Goal: Transaction & Acquisition: Subscribe to service/newsletter

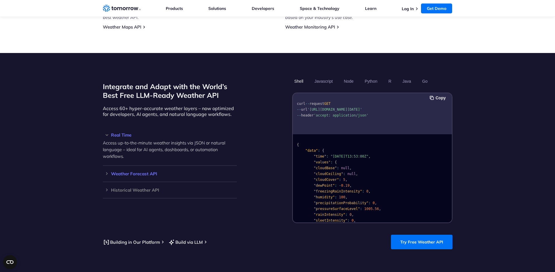
click at [127, 171] on div "Weather Forecast API Access ultra-accurate, hyperlocal data up to 14 days in th…" at bounding box center [170, 174] width 134 height 16
click at [131, 188] on h3 "Historical Weather API" at bounding box center [170, 190] width 134 height 4
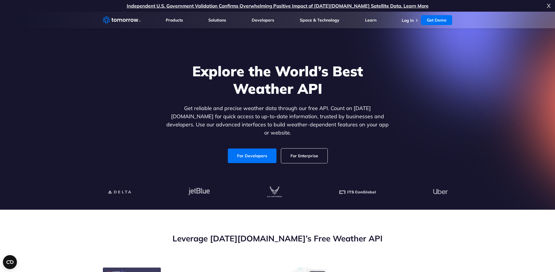
click at [302, 149] on link "For Enterprise" at bounding box center [304, 156] width 46 height 15
click at [293, 153] on link "For Enterprise" at bounding box center [304, 156] width 46 height 15
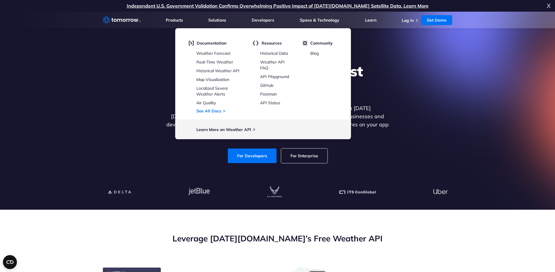
click at [382, 151] on div "For Developers For Enterprise" at bounding box center [277, 156] width 225 height 15
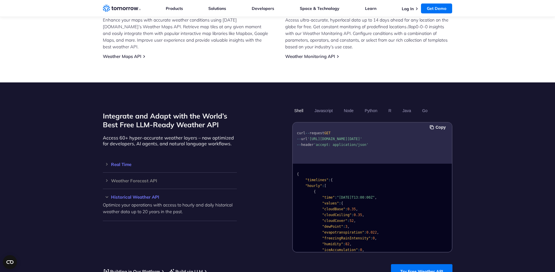
scroll to position [468, 0]
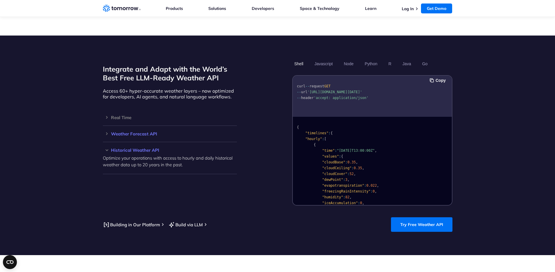
click at [106, 132] on h3 "Weather Forecast API" at bounding box center [170, 134] width 134 height 4
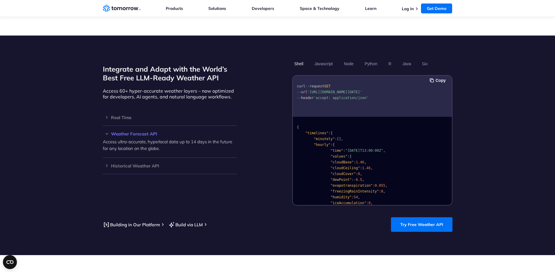
click at [106, 132] on h3 "Weather Forecast API" at bounding box center [170, 134] width 134 height 4
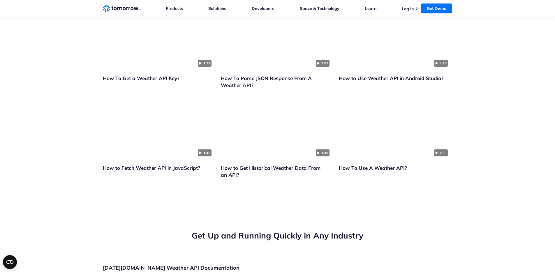
scroll to position [1330, 0]
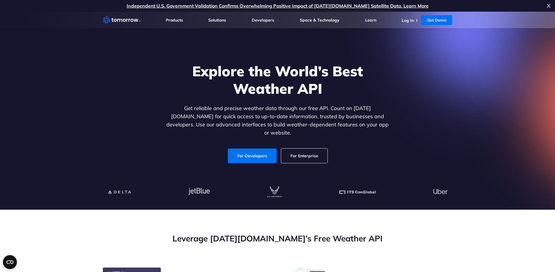
scroll to position [3, 0]
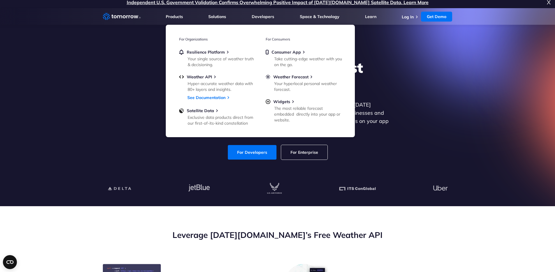
click at [117, 13] on icon "Weather Intelligence Solutions" at bounding box center [122, 16] width 38 height 7
